Goal: Obtain resource: Obtain resource

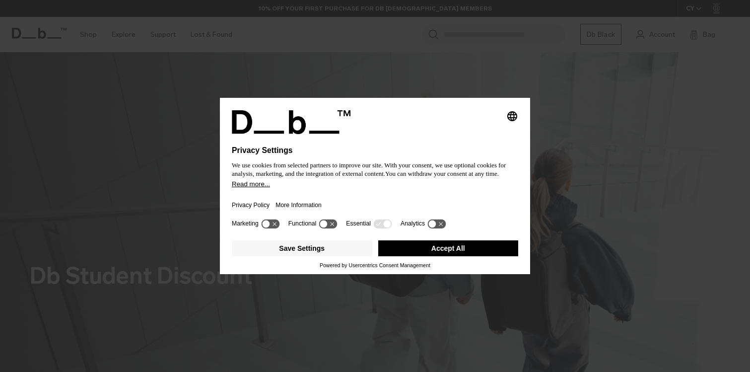
click at [447, 253] on button "Accept All" at bounding box center [448, 248] width 141 height 16
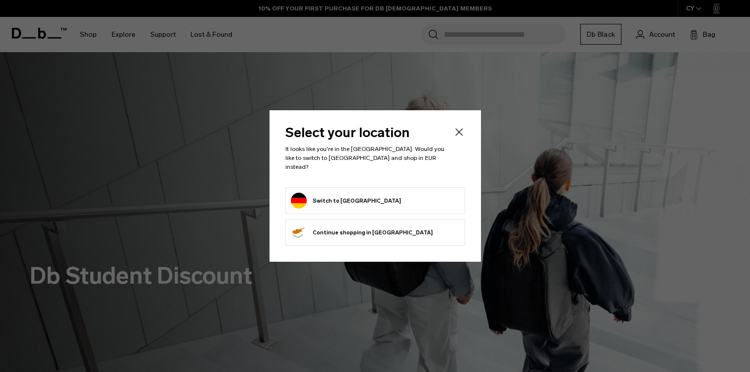
click at [338, 198] on button "Switch to Germany" at bounding box center [346, 201] width 110 height 16
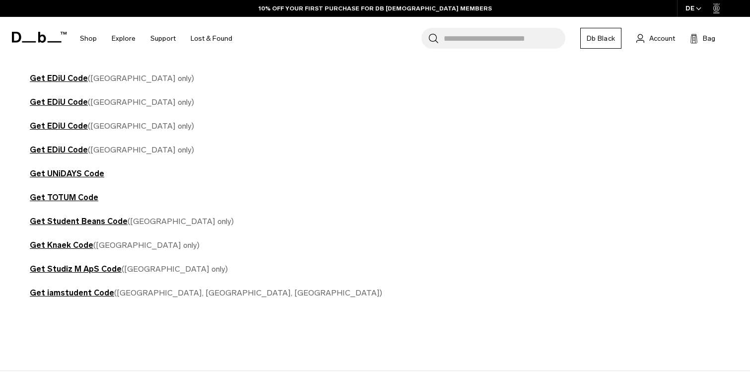
scroll to position [625, 0]
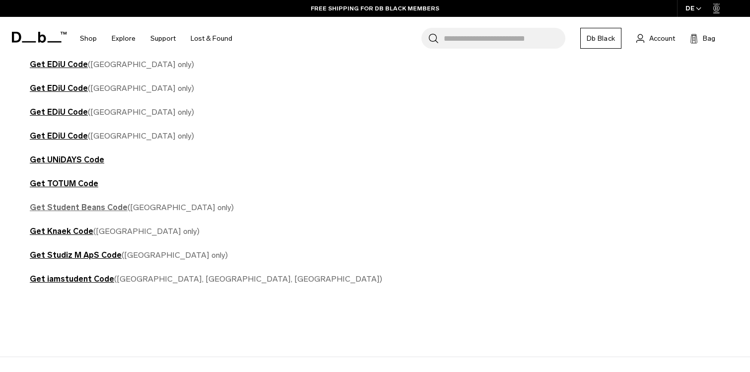
click at [90, 209] on strong "Get Student Beans Code" at bounding box center [79, 207] width 98 height 9
